Goal: Task Accomplishment & Management: Manage account settings

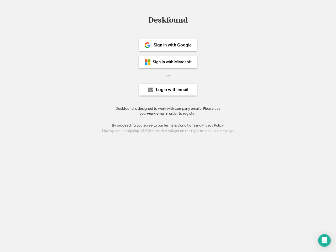
click at [168, 75] on div "or" at bounding box center [168, 75] width 3 height 5
click at [168, 21] on div "Deskfound" at bounding box center [168, 20] width 45 height 8
click at [144, 20] on div "Deskfound" at bounding box center [168, 21] width 336 height 10
click at [168, 21] on div "Deskfound" at bounding box center [168, 20] width 45 height 8
click at [168, 76] on div "or" at bounding box center [168, 75] width 3 height 5
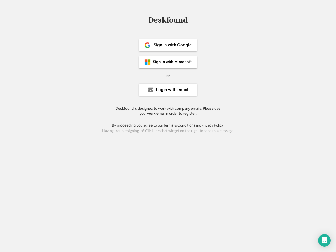
click at [168, 45] on div "Sign in with Google" at bounding box center [173, 45] width 38 height 4
click at [173, 45] on div "Sign in with Google" at bounding box center [173, 45] width 38 height 4
click at [148, 45] on img at bounding box center [148, 45] width 6 height 6
click at [168, 62] on div "Sign in with Microsoft" at bounding box center [172, 62] width 39 height 4
click at [173, 62] on div "Sign in with Microsoft" at bounding box center [172, 62] width 39 height 4
